Goal: Entertainment & Leisure: Consume media (video, audio)

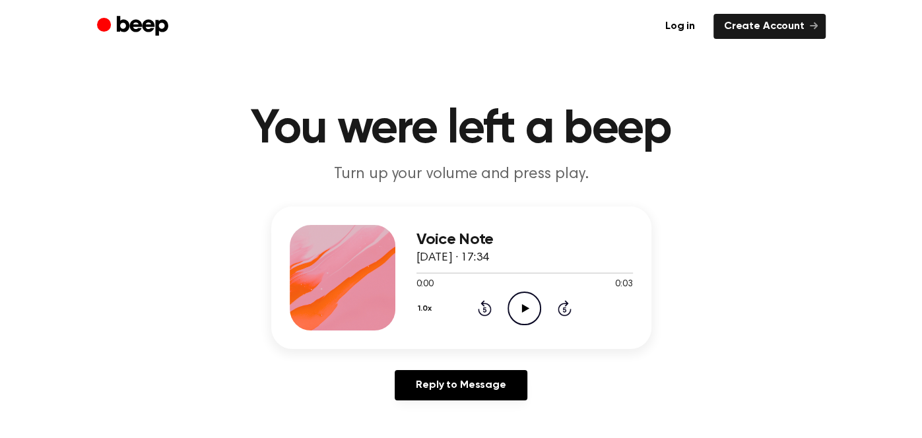
click at [519, 317] on icon "Play Audio" at bounding box center [524, 309] width 34 height 34
click at [521, 317] on icon "Play Audio" at bounding box center [524, 309] width 34 height 34
click at [524, 307] on icon at bounding box center [525, 308] width 7 height 9
click at [515, 306] on icon "Play Audio" at bounding box center [524, 309] width 34 height 34
click at [531, 307] on icon "Play Audio" at bounding box center [524, 309] width 34 height 34
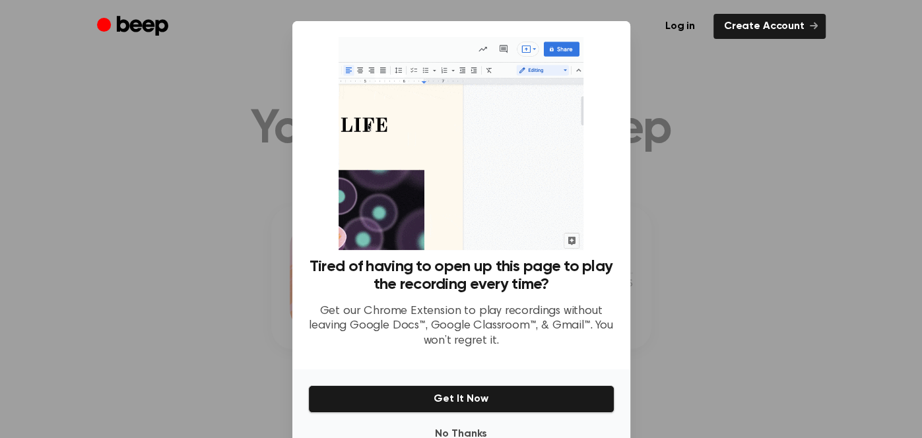
scroll to position [37, 0]
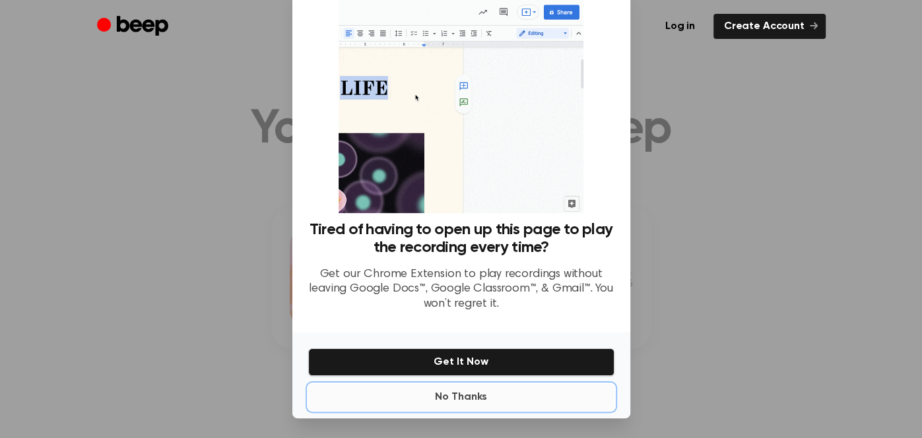
click at [472, 389] on button "No Thanks" at bounding box center [461, 397] width 306 height 26
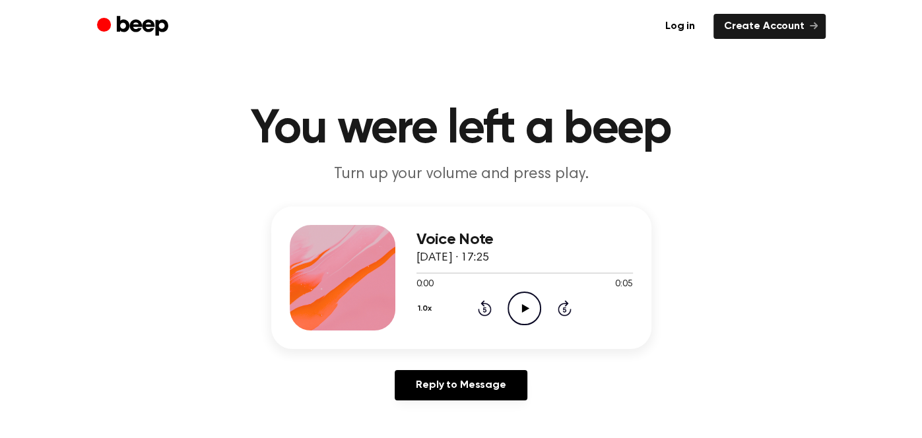
click at [529, 298] on icon "Play Audio" at bounding box center [524, 309] width 34 height 34
click at [529, 314] on icon "Play Audio" at bounding box center [524, 309] width 34 height 34
